Goal: Task Accomplishment & Management: Manage account settings

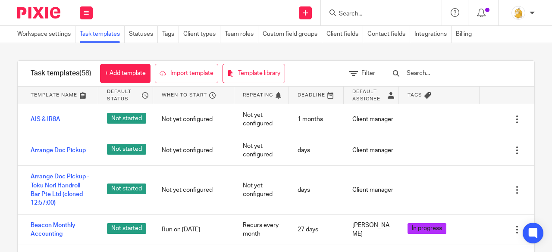
click at [429, 73] on input "text" at bounding box center [456, 73] width 100 height 9
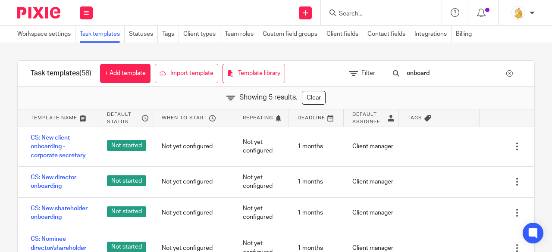
drag, startPoint x: 451, startPoint y: 74, endPoint x: 411, endPoint y: 67, distance: 40.7
click at [411, 67] on div "onboard" at bounding box center [448, 73] width 146 height 25
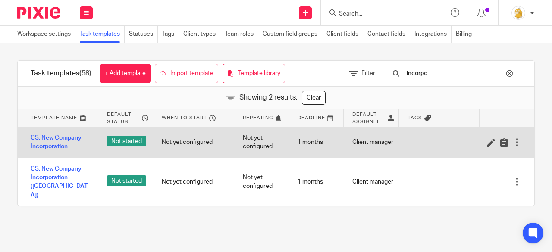
type input "incorpo"
click at [71, 135] on link "CS: New Company Incorporation" at bounding box center [60, 143] width 59 height 18
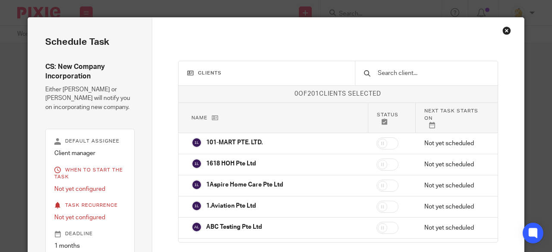
scroll to position [60, 0]
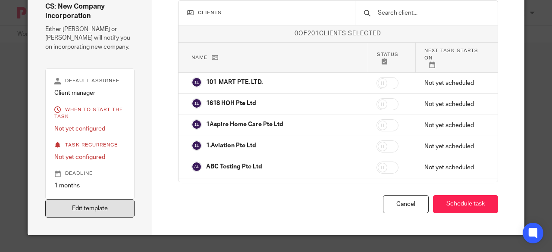
click at [104, 211] on link "Edit template" at bounding box center [89, 209] width 89 height 19
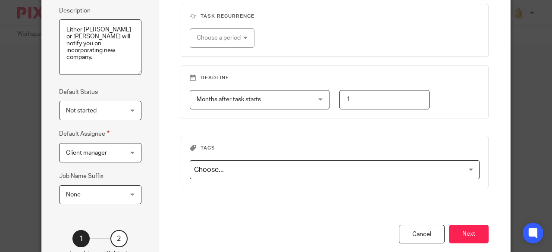
scroll to position [151, 0]
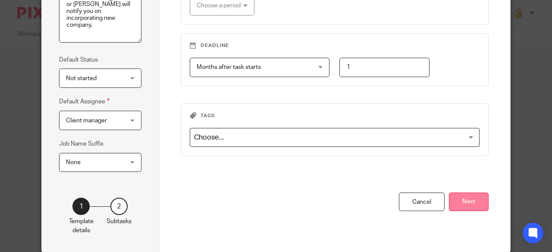
click at [469, 207] on button "Next" at bounding box center [469, 202] width 40 height 19
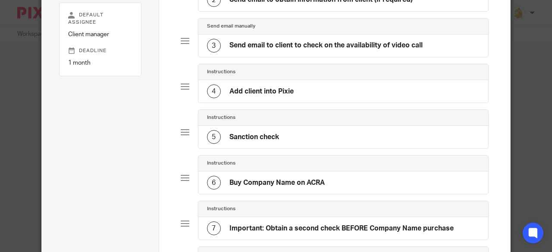
scroll to position [0, 0]
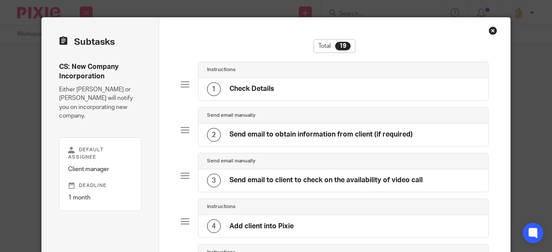
click at [260, 92] on h4 "Check Details" at bounding box center [251, 88] width 45 height 9
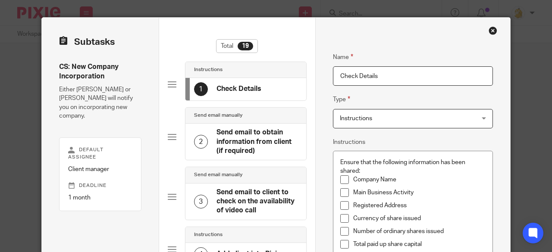
click at [234, 155] on h4 "Send email to obtain information from client (if required)" at bounding box center [256, 142] width 81 height 28
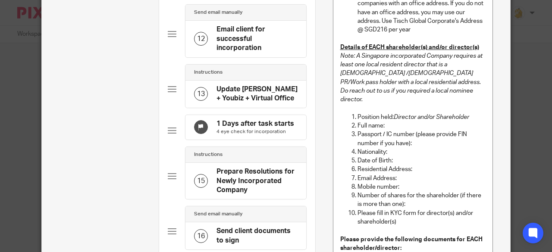
scroll to position [715, 0]
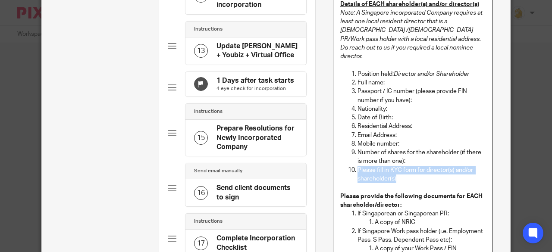
drag, startPoint x: 354, startPoint y: 161, endPoint x: 394, endPoint y: 169, distance: 40.9
click at [394, 169] on p "Please fill in KYC form for director(s) and/or shareholder(s)" at bounding box center [421, 175] width 128 height 18
click at [403, 172] on p "Please fill in KYC form for director(s) and/or shareholder(s)" at bounding box center [421, 175] width 128 height 18
drag, startPoint x: 355, startPoint y: 160, endPoint x: 389, endPoint y: 170, distance: 34.9
click at [389, 170] on p "Please fill in KYC form for director(s) and/or shareholder(s)" at bounding box center [421, 175] width 128 height 18
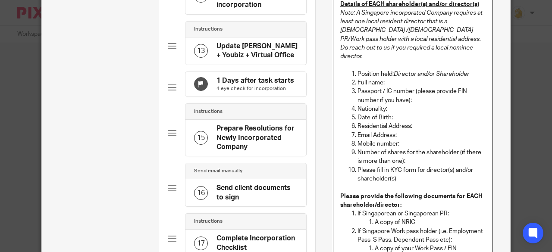
click at [400, 173] on p "Please fill in KYC form for director(s) and/or shareholder(s)" at bounding box center [421, 175] width 128 height 18
drag, startPoint x: 394, startPoint y: 169, endPoint x: 356, endPoint y: 162, distance: 37.7
click at [357, 166] on p "Please fill in KYC form for director(s) and/or shareholder(s)" at bounding box center [421, 175] width 128 height 18
click at [408, 172] on p "Please fill in KYC form for director(s) and/or shareholder(s)" at bounding box center [421, 175] width 128 height 18
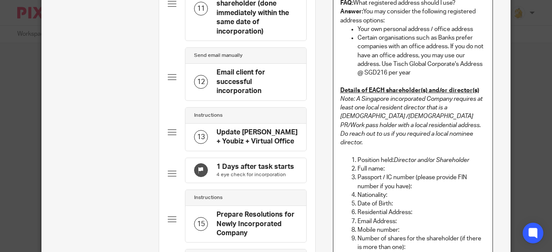
scroll to position [758, 0]
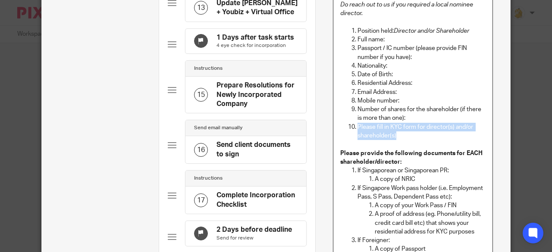
drag, startPoint x: 345, startPoint y: 117, endPoint x: 394, endPoint y: 128, distance: 50.8
click at [394, 128] on li "Please fill in KYC form for director(s) and/or shareholder(s)" at bounding box center [421, 132] width 128 height 18
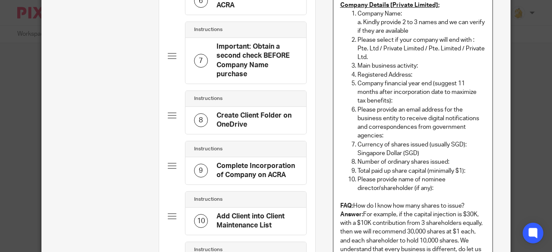
scroll to position [370, 0]
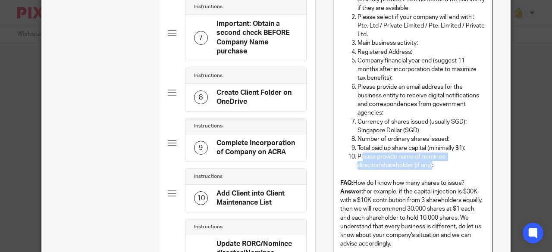
drag, startPoint x: 428, startPoint y: 164, endPoint x: 359, endPoint y: 156, distance: 70.3
click at [359, 156] on p "Please provide name of nominee director/shareholder (if any):" at bounding box center [421, 162] width 128 height 18
click at [444, 170] on p at bounding box center [413, 174] width 146 height 9
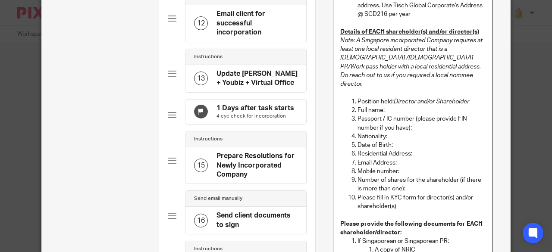
scroll to position [715, 0]
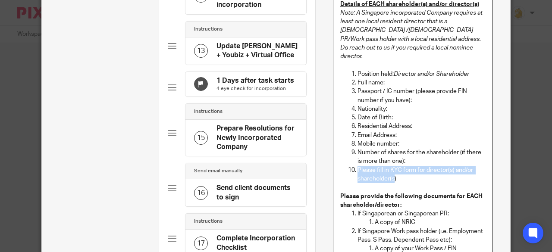
drag, startPoint x: 353, startPoint y: 159, endPoint x: 390, endPoint y: 169, distance: 38.8
click at [390, 169] on li "Please fill in KYC form for director(s) and/or shareholder(s)" at bounding box center [421, 175] width 128 height 18
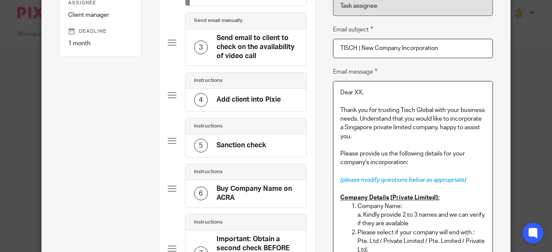
scroll to position [111, 0]
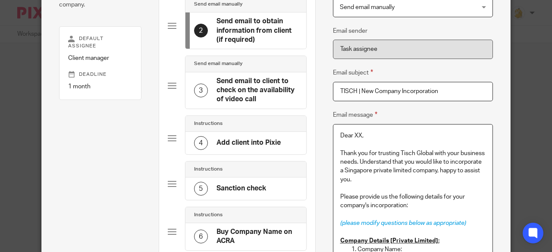
click at [197, 88] on div "3" at bounding box center [201, 91] width 14 height 14
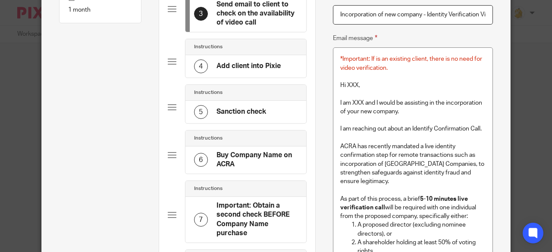
scroll to position [172, 0]
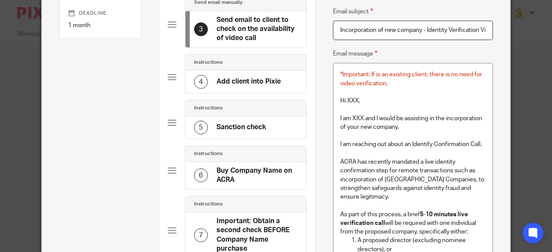
click at [197, 127] on div "5" at bounding box center [201, 128] width 14 height 14
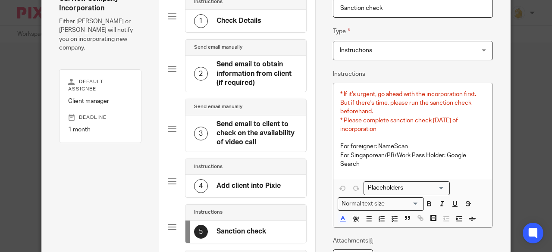
scroll to position [86, 0]
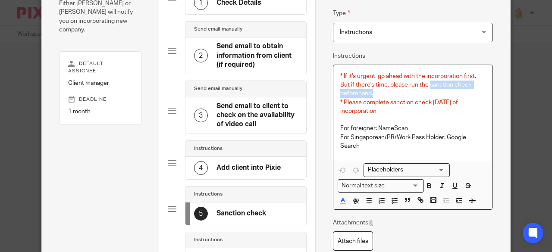
drag, startPoint x: 425, startPoint y: 86, endPoint x: 428, endPoint y: 90, distance: 4.9
click at [428, 90] on p "* If it's urgent, go ahead with the incorporation first. But if there's time, p…" at bounding box center [413, 85] width 146 height 26
click at [404, 93] on p "* If it's urgent, go ahead with the incorporation first. But if there's time, p…" at bounding box center [413, 85] width 146 height 26
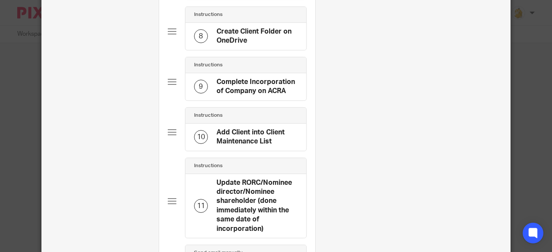
scroll to position [517, 0]
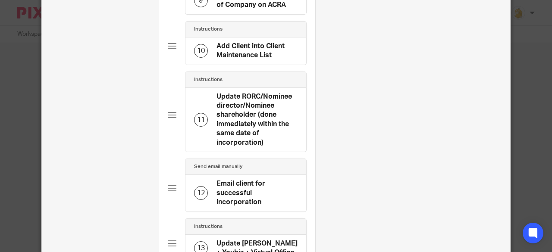
click at [200, 115] on div "11" at bounding box center [201, 120] width 14 height 14
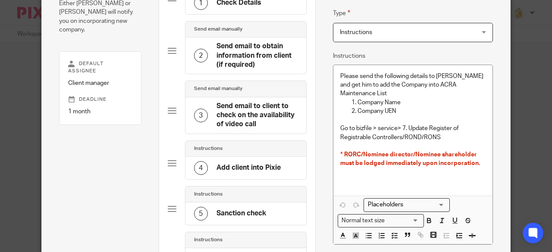
scroll to position [0, 0]
click at [360, 142] on p at bounding box center [413, 146] width 146 height 9
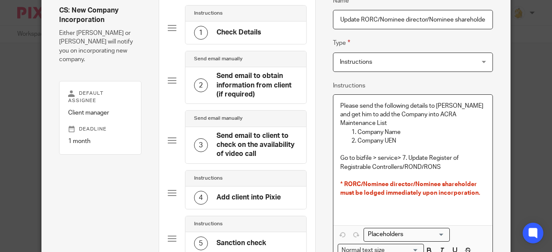
scroll to position [43, 0]
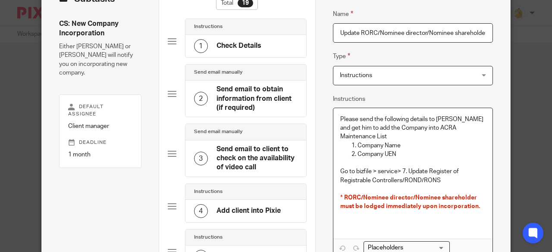
click at [361, 195] on span "* RORC/Nominee director/Nominee shareholder must be lodged immediately upon inc…" at bounding box center [410, 202] width 140 height 15
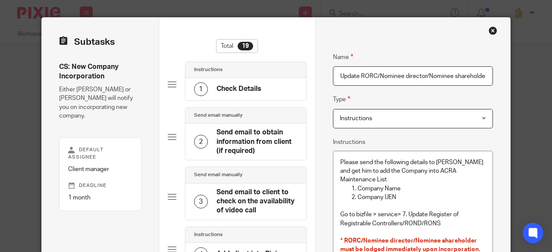
click at [491, 28] on div "Close this dialog window" at bounding box center [492, 30] width 9 height 9
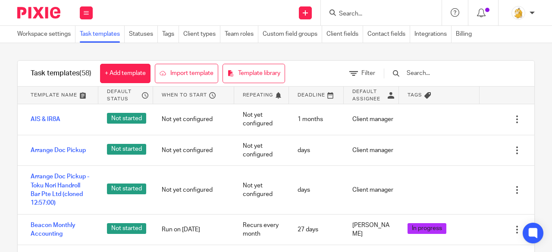
click at [428, 72] on input "text" at bounding box center [456, 73] width 100 height 9
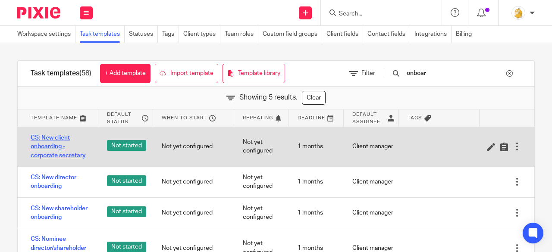
type input "onboar"
click at [53, 150] on link "CS: New client onboarding - corporate secretary" at bounding box center [60, 147] width 59 height 26
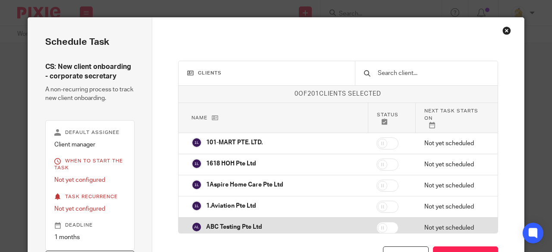
scroll to position [16, 0]
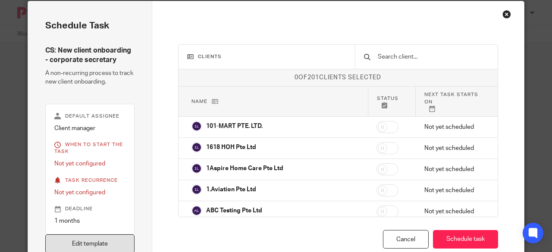
click at [118, 241] on link "Edit template" at bounding box center [89, 243] width 89 height 19
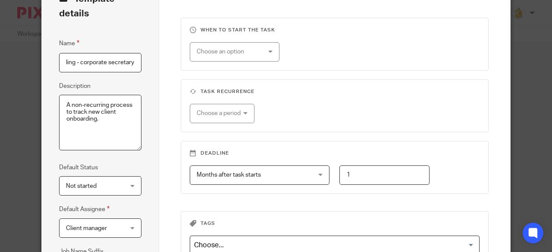
scroll to position [129, 0]
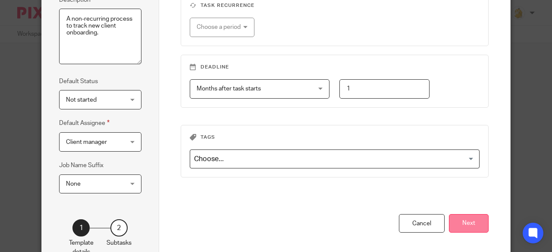
click at [466, 224] on button "Next" at bounding box center [469, 223] width 40 height 19
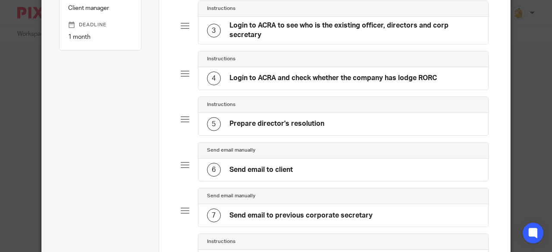
scroll to position [172, 0]
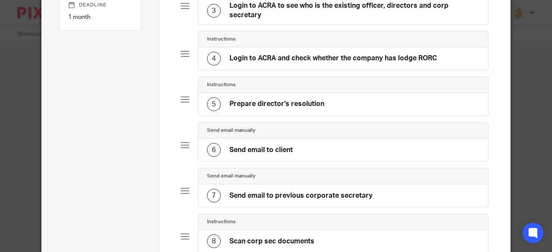
click at [276, 191] on h4 "Send email to previous corporate secretary" at bounding box center [300, 195] width 143 height 9
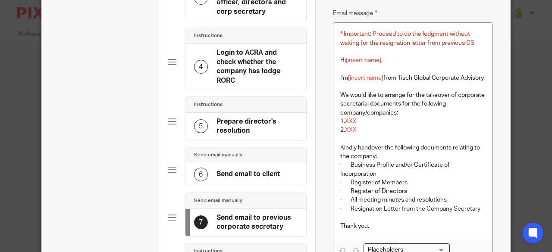
scroll to position [259, 0]
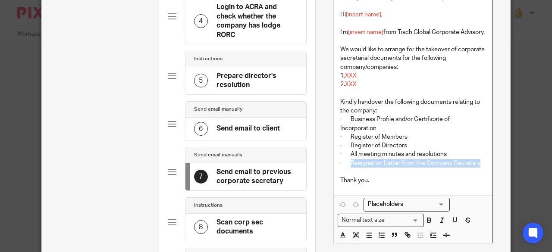
drag, startPoint x: 347, startPoint y: 170, endPoint x: 475, endPoint y: 174, distance: 127.6
click at [475, 168] on p "· All meeting minutes and resolutions · Resignation Letter from the Company Sec…" at bounding box center [413, 159] width 146 height 18
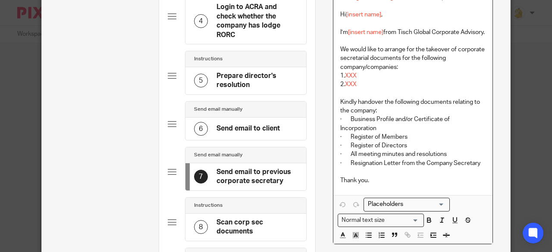
click at [436, 176] on p at bounding box center [413, 172] width 146 height 9
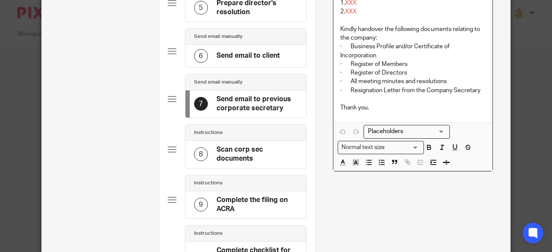
scroll to position [345, 0]
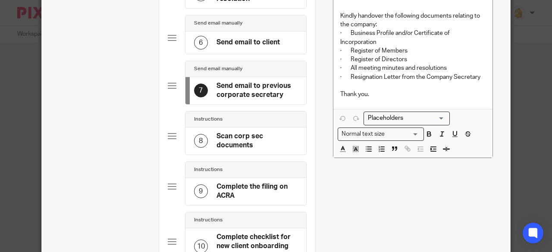
click at [196, 136] on div "8" at bounding box center [201, 141] width 14 height 14
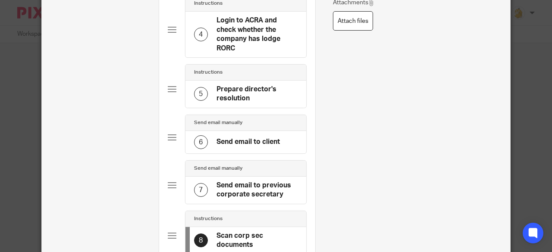
scroll to position [259, 0]
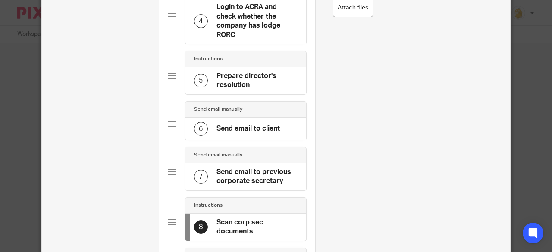
click at [197, 125] on div "6" at bounding box center [201, 129] width 14 height 14
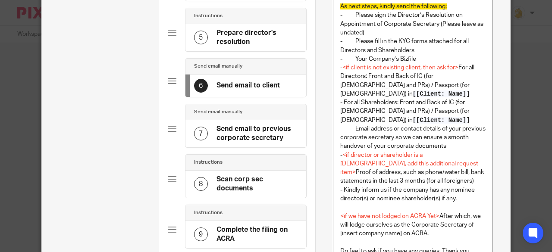
scroll to position [345, 0]
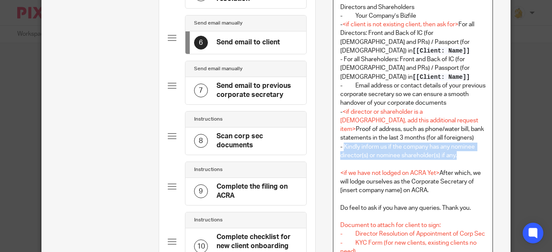
drag, startPoint x: 341, startPoint y: 147, endPoint x: 456, endPoint y: 156, distance: 115.4
click at [456, 156] on p "- Kindly inform us if the company has any nominee director(s) or nominee shareh…" at bounding box center [413, 152] width 146 height 18
click at [458, 157] on p "- Kindly inform us if the company has any nominee director(s) or nominee shareh…" at bounding box center [413, 152] width 146 height 18
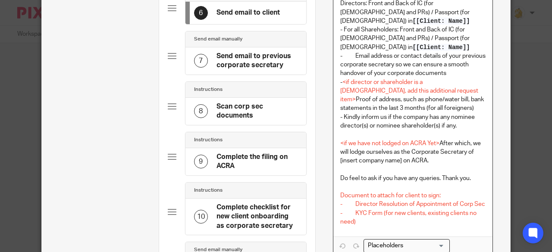
scroll to position [388, 0]
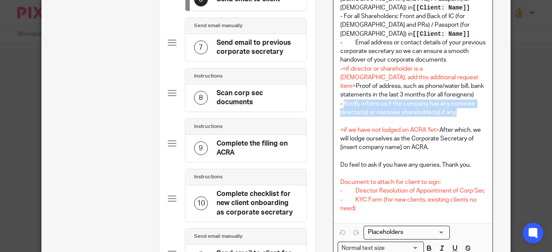
drag, startPoint x: 455, startPoint y: 112, endPoint x: 341, endPoint y: 105, distance: 114.9
click at [341, 105] on p "- Kindly inform us if the company has any nominee director(s) or nominee shareh…" at bounding box center [413, 109] width 146 height 18
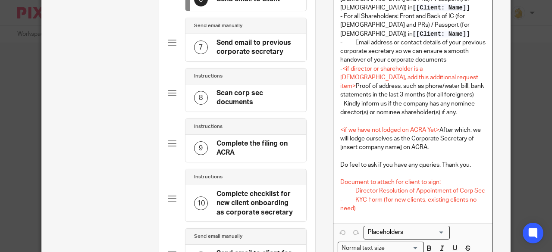
click at [382, 119] on p at bounding box center [413, 121] width 146 height 9
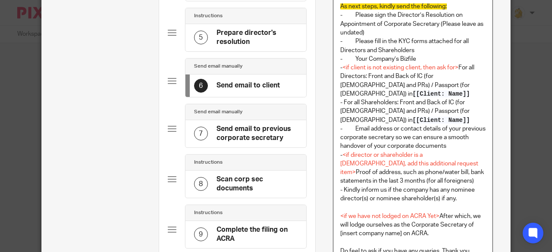
scroll to position [345, 0]
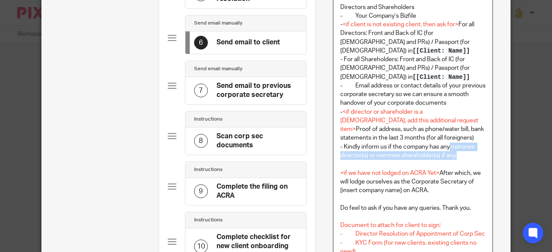
drag, startPoint x: 447, startPoint y: 150, endPoint x: 458, endPoint y: 158, distance: 13.5
click at [458, 158] on p "- Kindly inform us if the company has any nominee director(s) or nominee shareh…" at bounding box center [413, 152] width 146 height 18
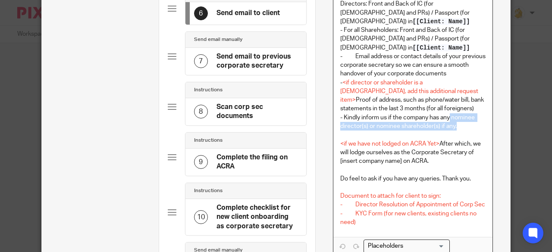
scroll to position [388, 0]
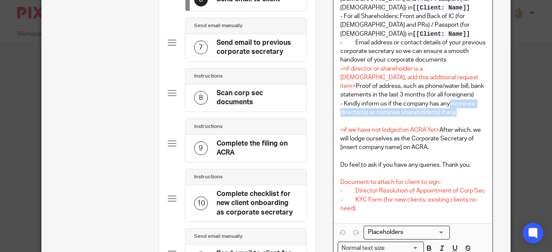
click at [461, 117] on p "- Kindly inform us if the company has any nominee director(s) or nominee shareh…" at bounding box center [413, 109] width 146 height 18
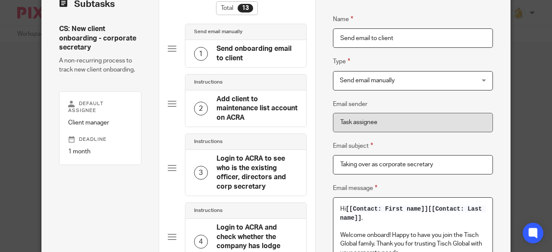
scroll to position [0, 0]
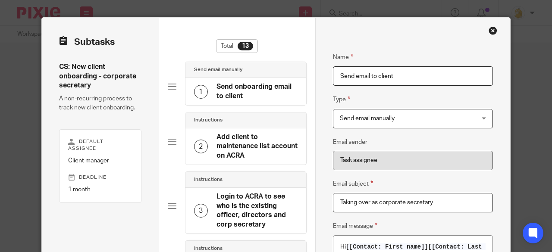
click at [488, 29] on div "Close this dialog window" at bounding box center [492, 30] width 9 height 9
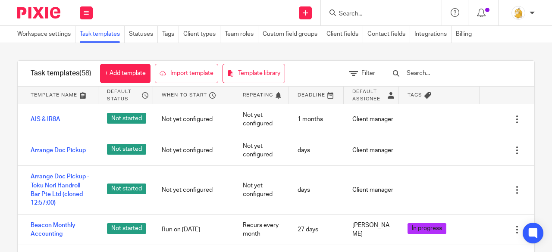
click at [435, 70] on input "text" at bounding box center [456, 73] width 100 height 9
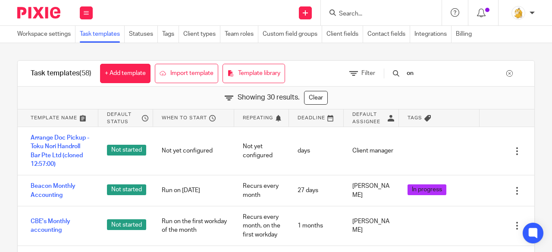
type input "o"
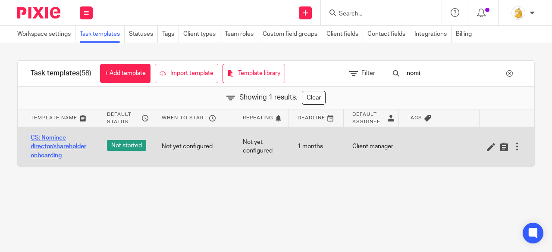
type input "nomi"
click at [41, 145] on link "CS: Nominee director/shareholder onboarding" at bounding box center [60, 147] width 59 height 26
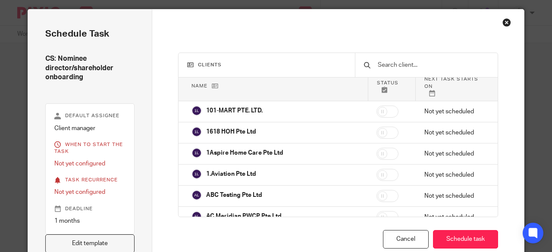
scroll to position [43, 0]
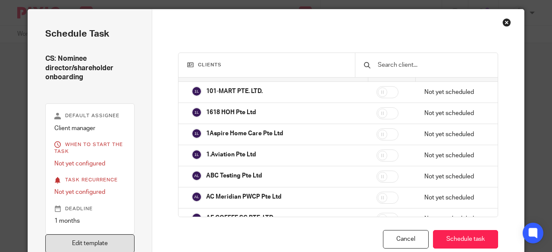
click at [112, 241] on link "Edit template" at bounding box center [89, 243] width 89 height 19
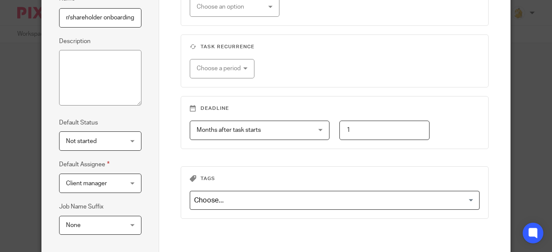
scroll to position [168, 0]
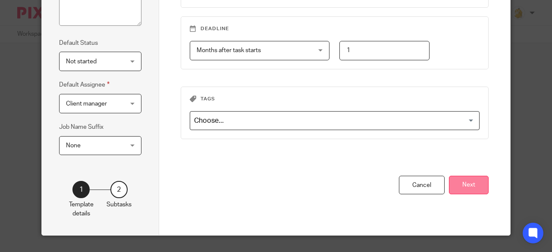
click at [466, 187] on button "Next" at bounding box center [469, 185] width 40 height 19
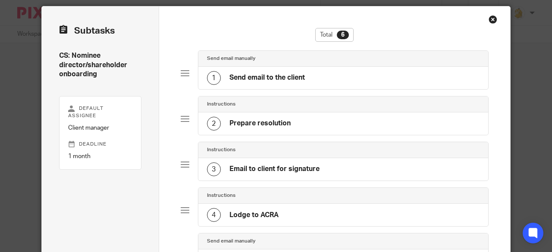
scroll to position [0, 0]
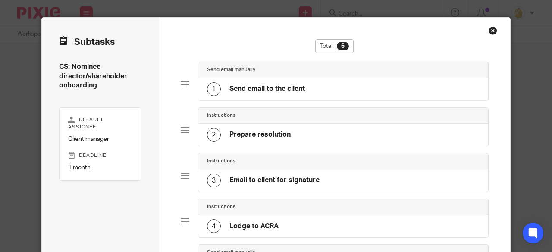
click at [488, 30] on div "Close this dialog window" at bounding box center [492, 30] width 9 height 9
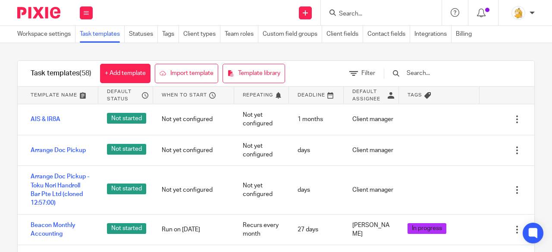
click at [463, 75] on input "text" at bounding box center [456, 73] width 100 height 9
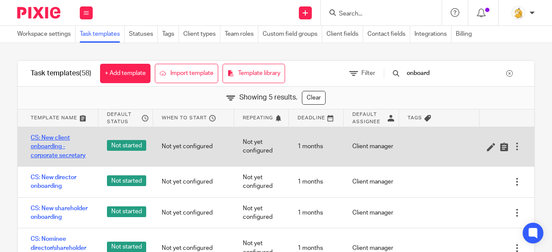
type input "onboard"
click at [48, 141] on link "CS: New client onboarding - corporate secretary" at bounding box center [60, 147] width 59 height 26
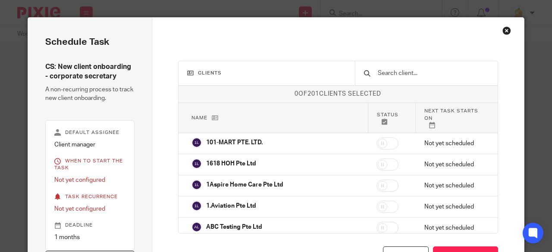
scroll to position [16, 0]
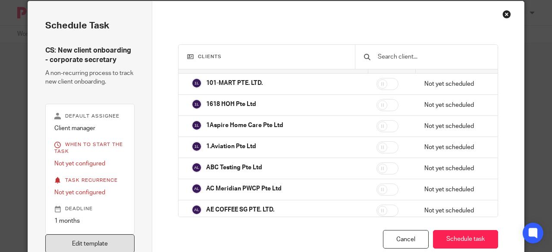
click at [102, 243] on link "Edit template" at bounding box center [89, 243] width 89 height 19
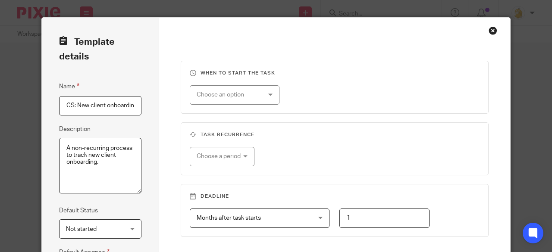
scroll to position [168, 0]
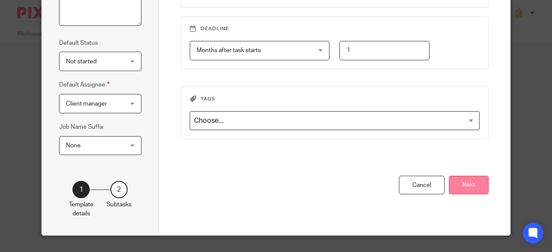
click at [454, 181] on button "Next" at bounding box center [469, 185] width 40 height 19
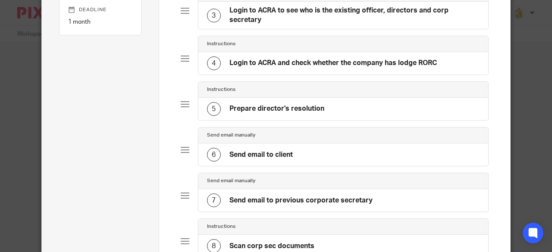
scroll to position [254, 0]
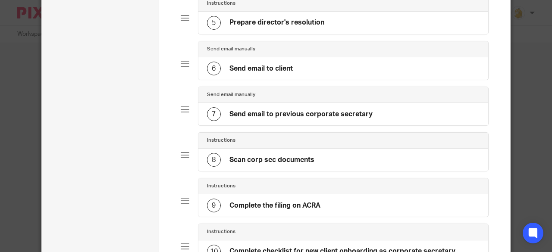
click at [264, 160] on h4 "Scan corp sec documents" at bounding box center [271, 160] width 85 height 9
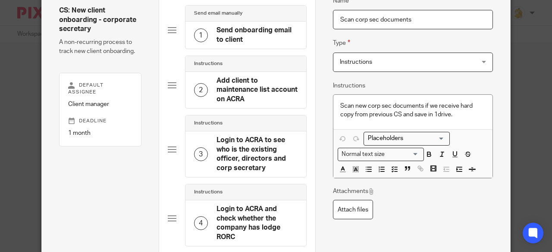
scroll to position [0, 0]
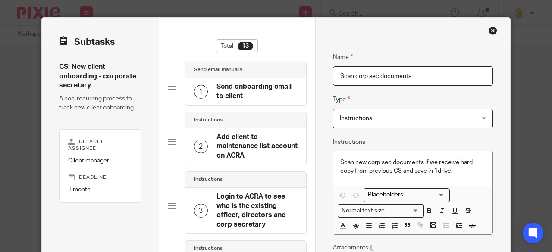
click at [488, 29] on div "Close this dialog window" at bounding box center [492, 30] width 9 height 9
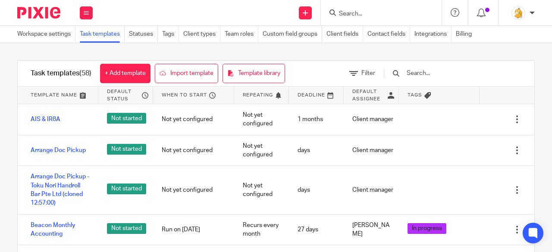
click at [357, 14] on input "Search" at bounding box center [377, 14] width 78 height 8
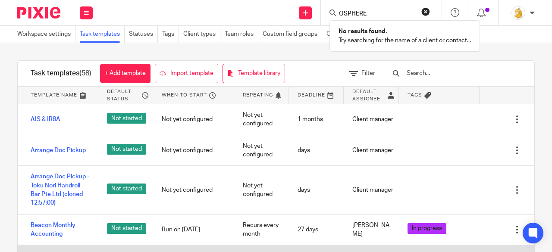
type input "OSPHERE"
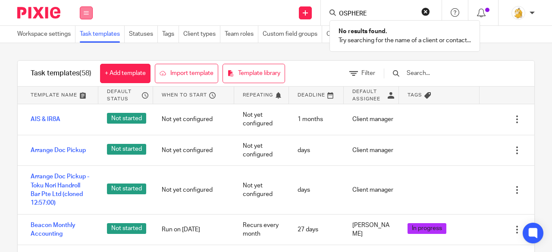
click at [87, 16] on button at bounding box center [86, 12] width 13 height 13
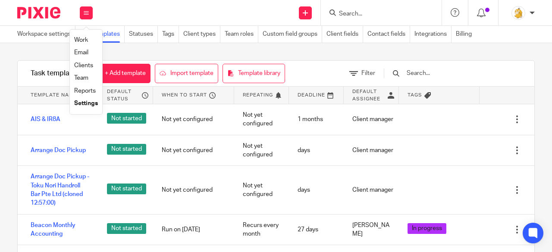
click at [85, 67] on link "Clients" at bounding box center [83, 66] width 19 height 6
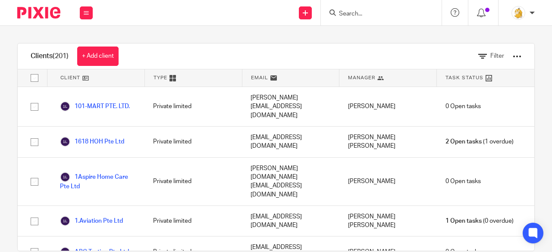
click at [356, 13] on input "Search" at bounding box center [377, 14] width 78 height 8
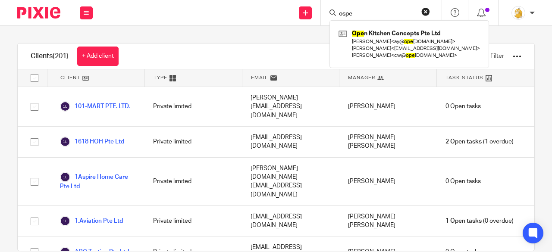
click at [361, 13] on input "ospe" at bounding box center [377, 14] width 78 height 8
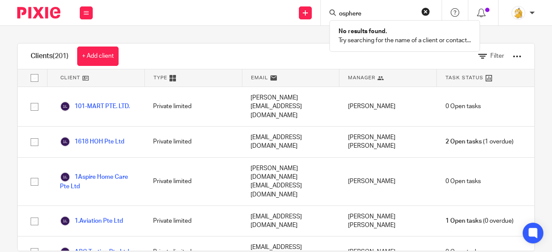
type input "osphere"
drag, startPoint x: 371, startPoint y: 11, endPoint x: 316, endPoint y: 9, distance: 55.6
click at [316, 9] on div "Send new email Create task Add client Request signature osphere No results foun…" at bounding box center [326, 12] width 450 height 25
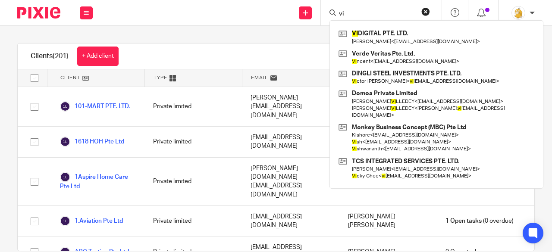
type input "v"
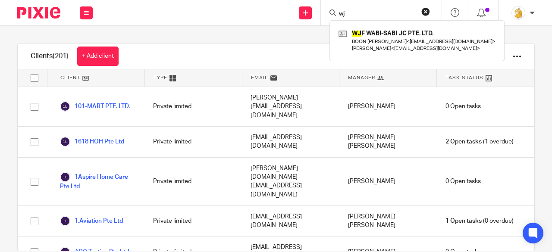
type input "wj"
